Goal: Find contact information: Find contact information

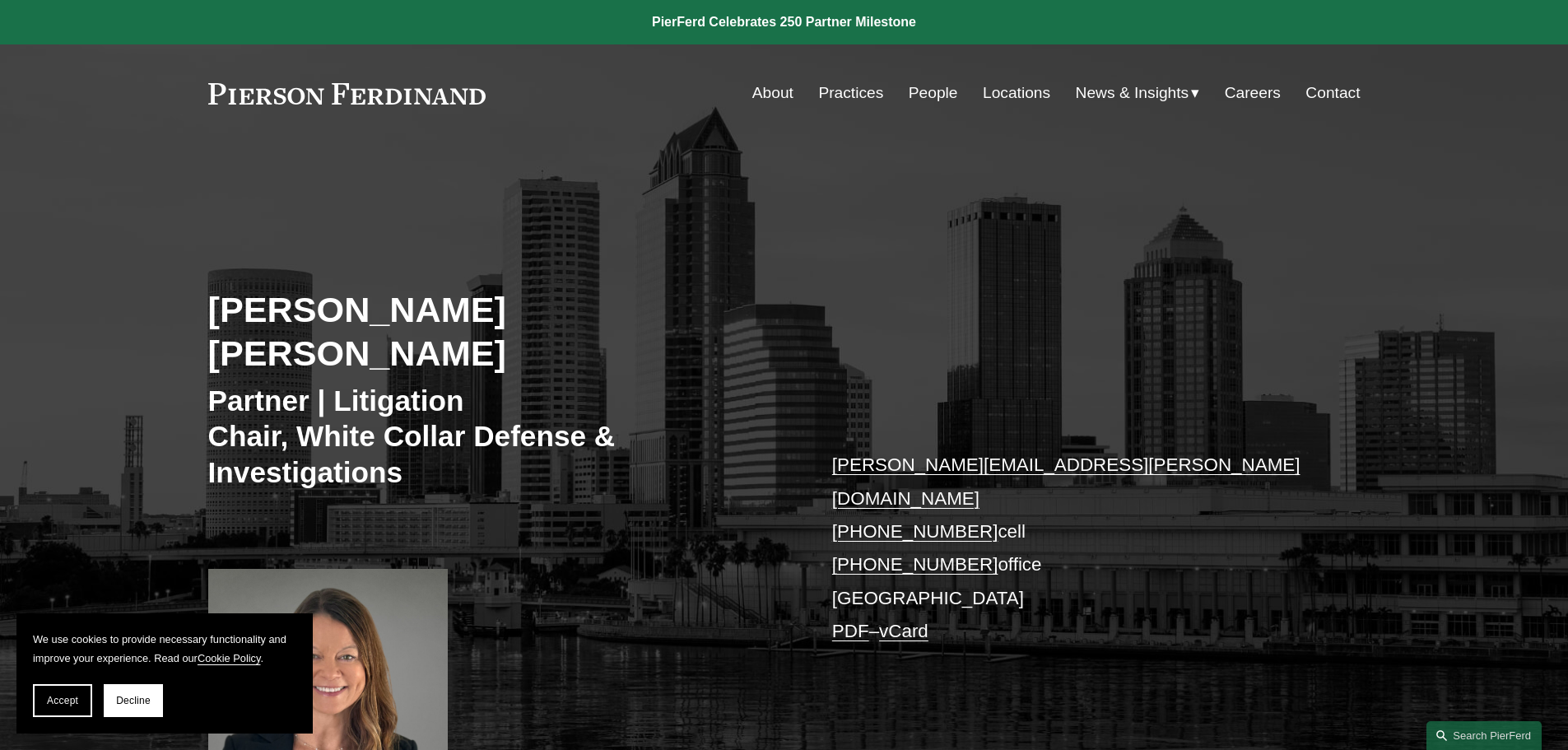
click at [1008, 90] on link "Locations" at bounding box center [1016, 93] width 68 height 31
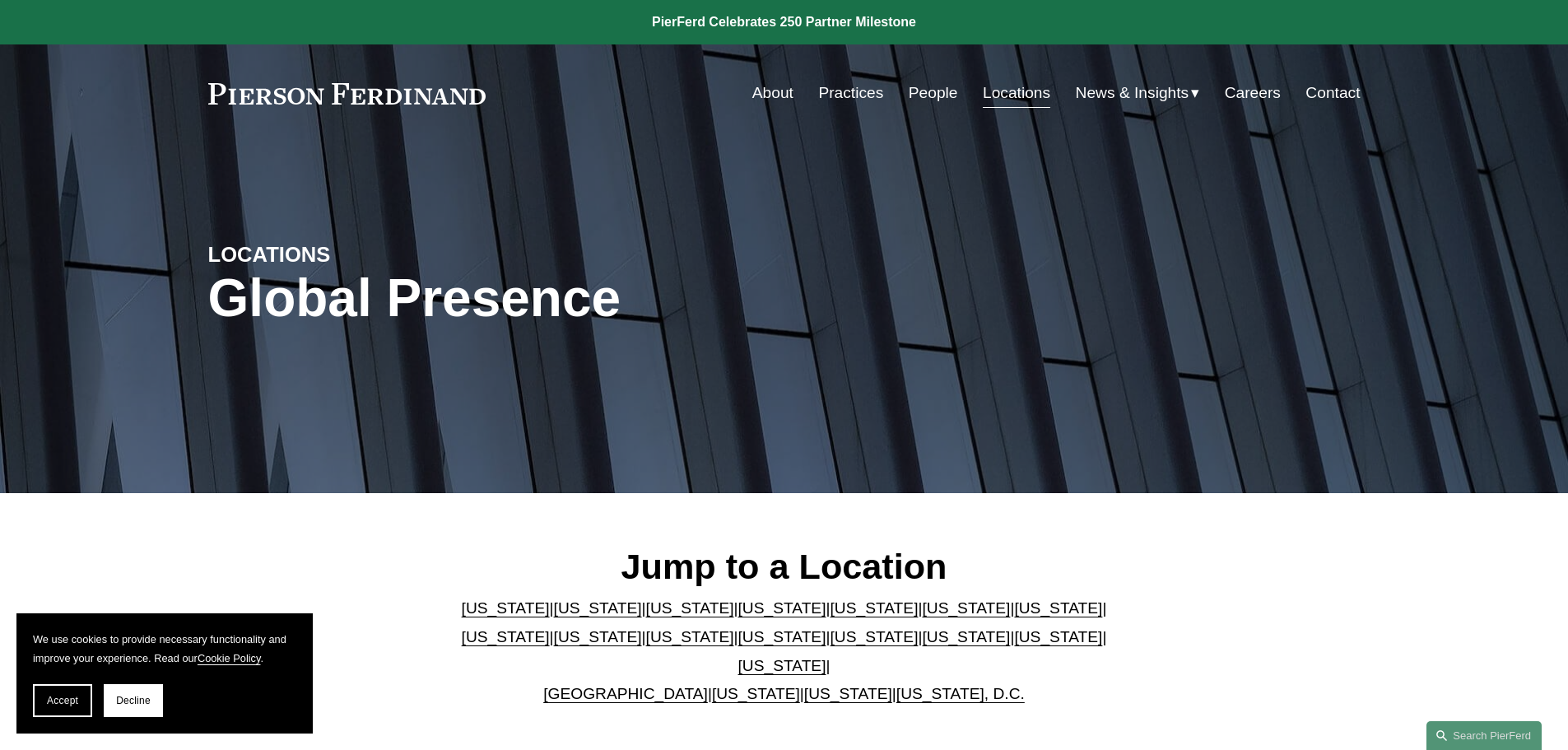
scroll to position [82, 0]
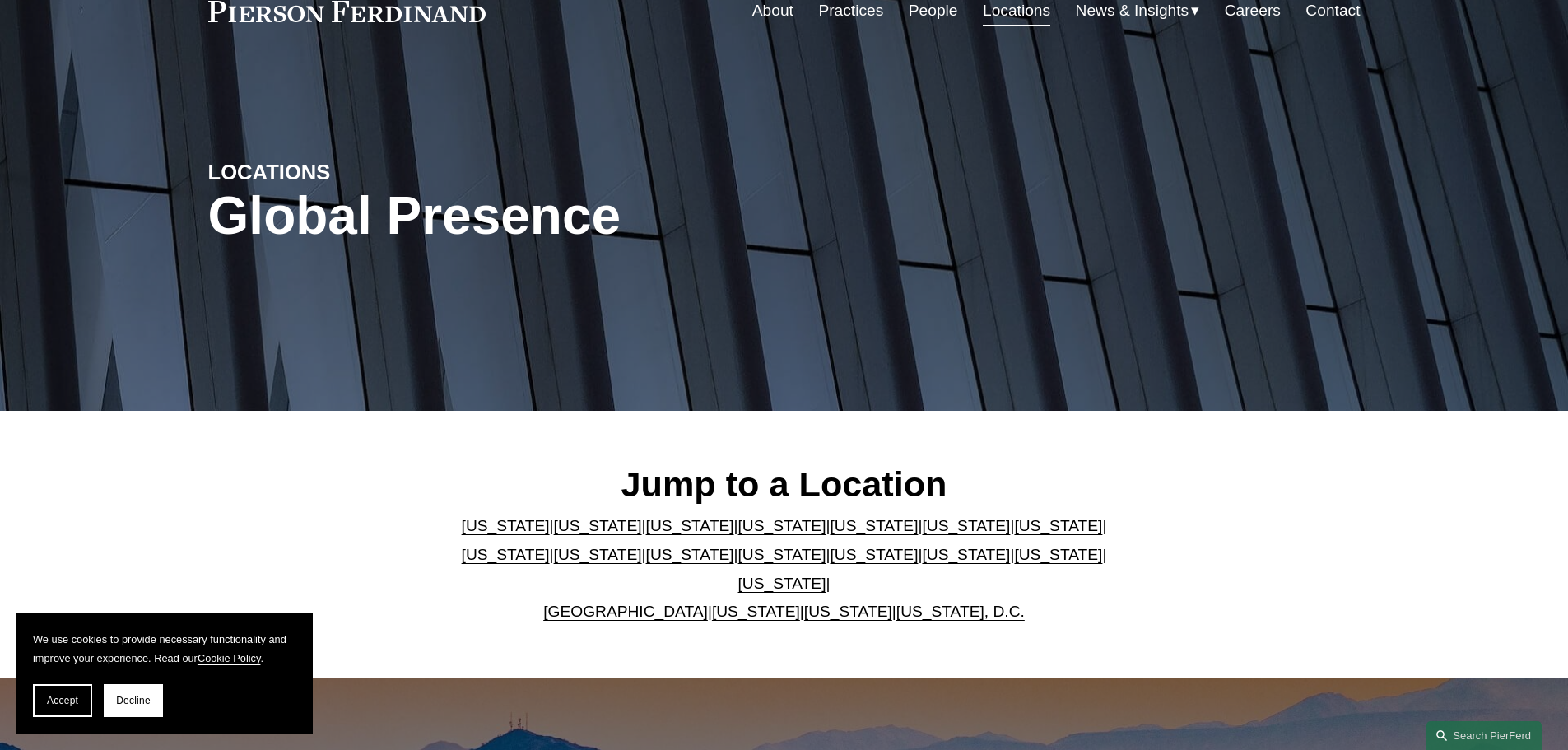
click at [830, 532] on link "[US_STATE]" at bounding box center [873, 526] width 88 height 17
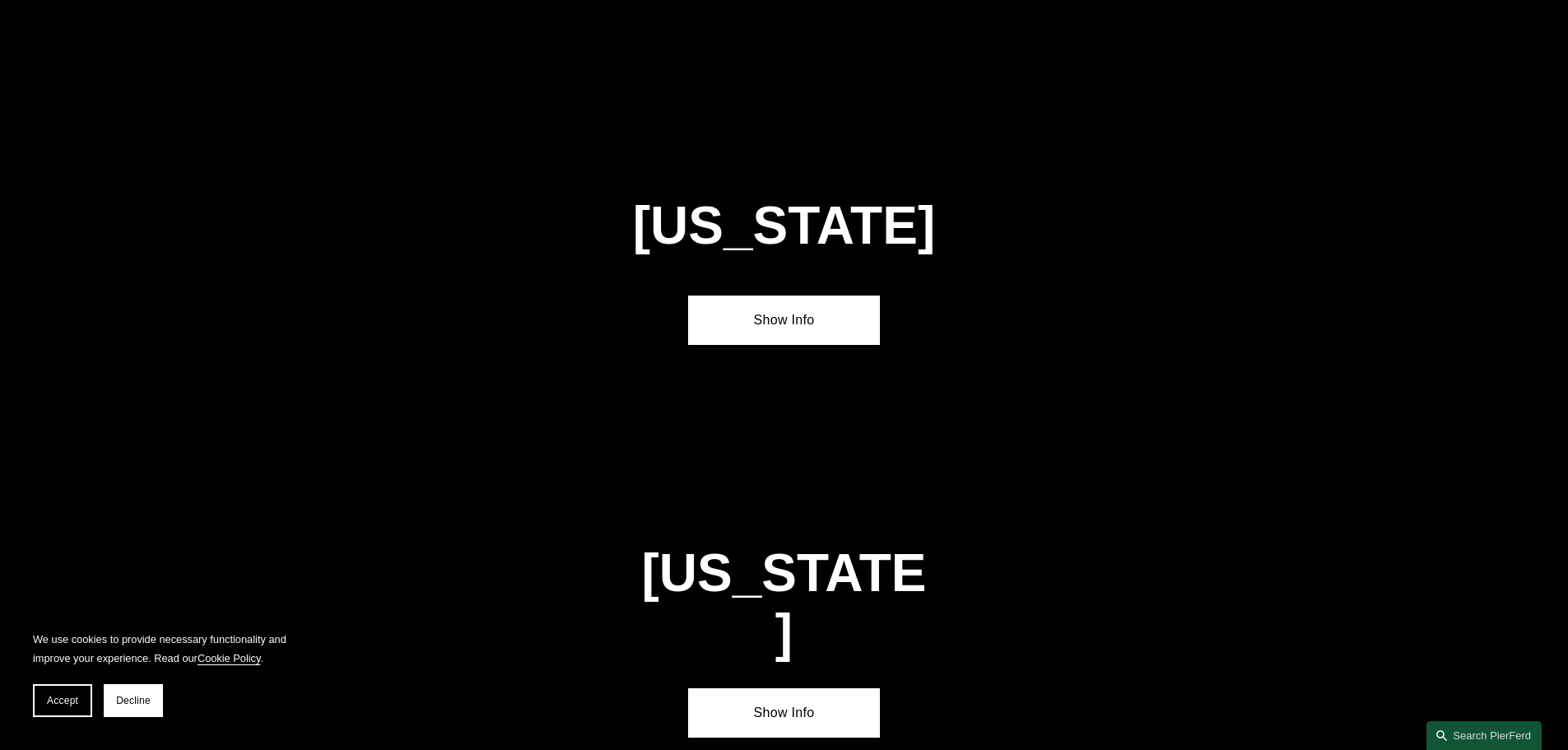
scroll to position [2134, 0]
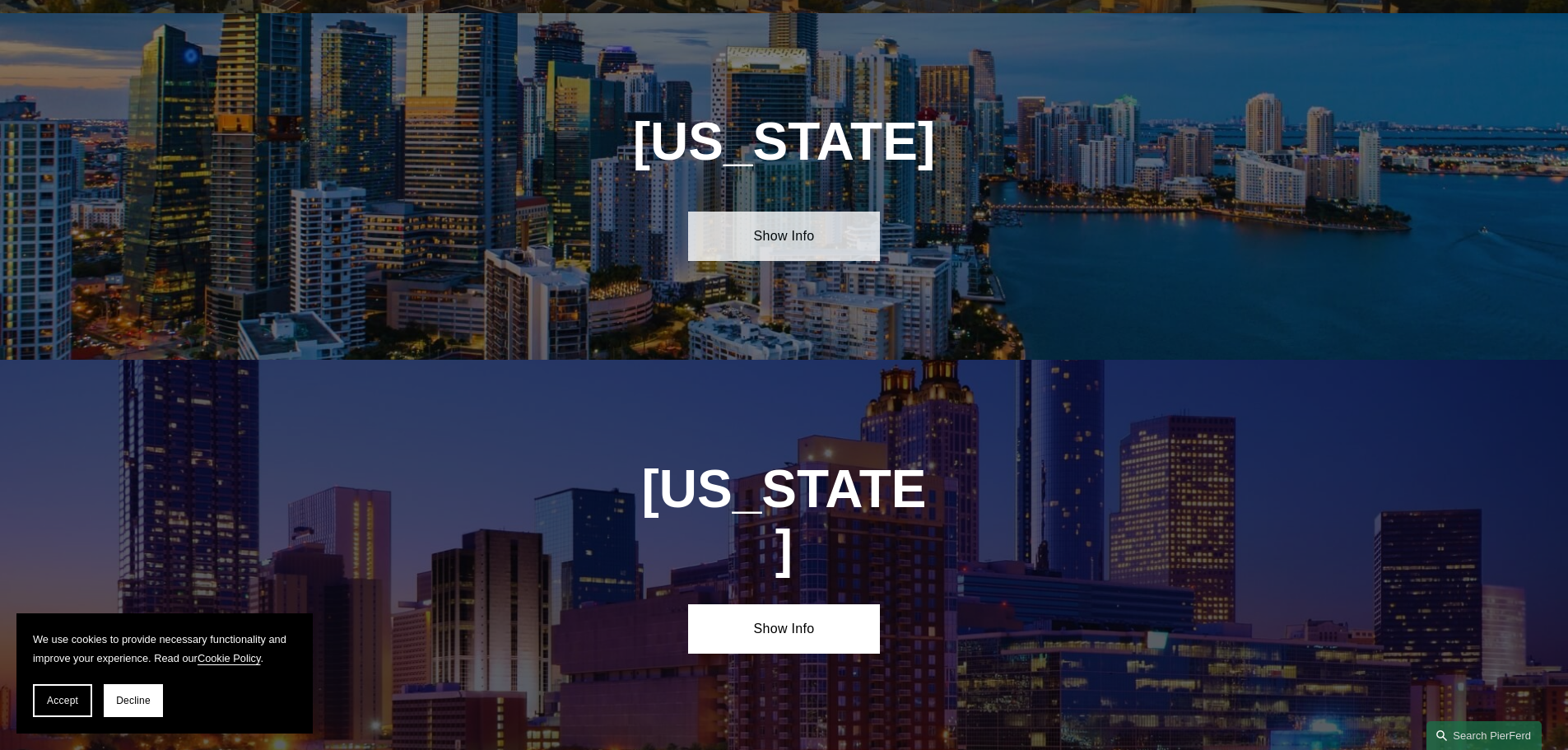
click at [769, 224] on link "Show Info" at bounding box center [784, 236] width 192 height 49
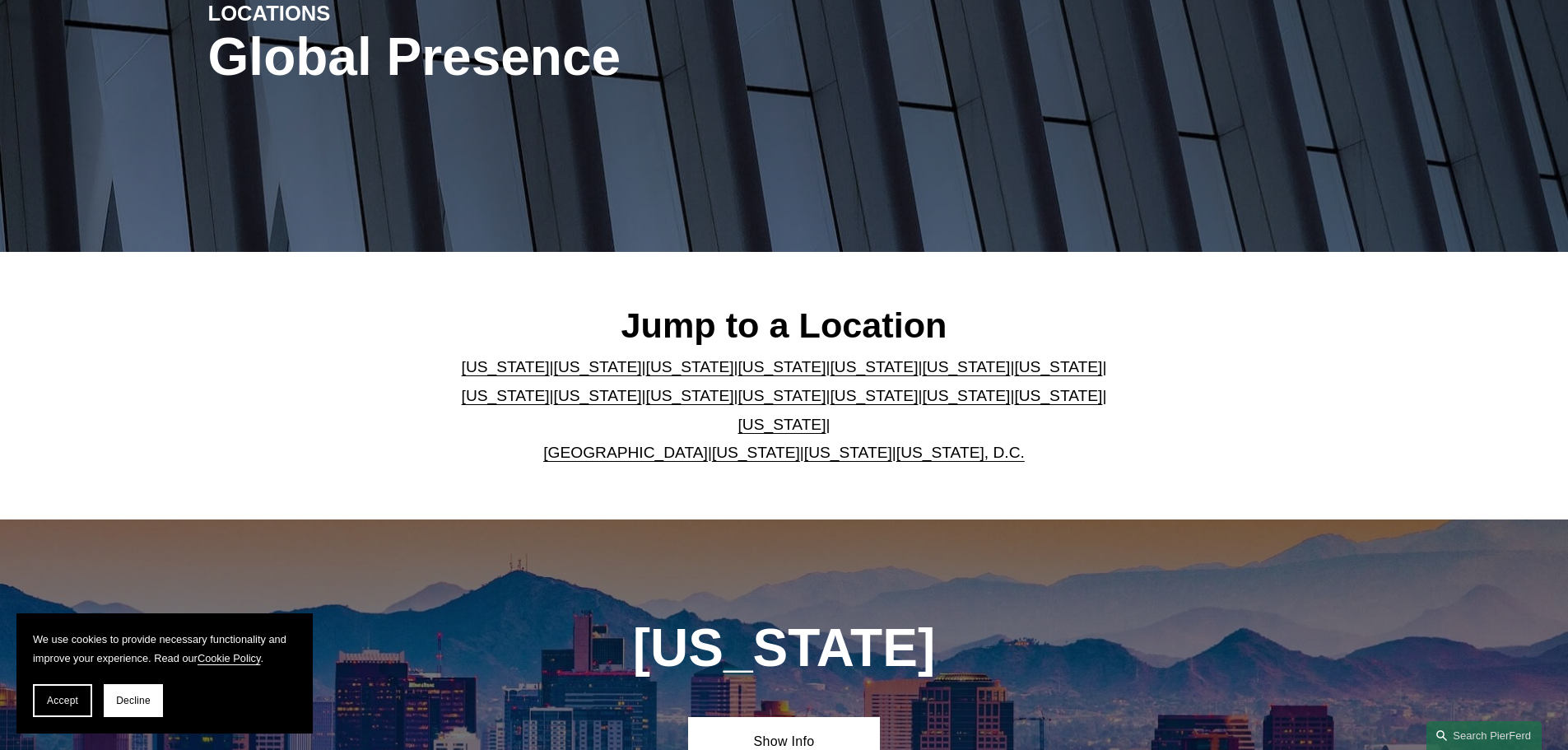
scroll to position [0, 0]
